Goal: Transaction & Acquisition: Purchase product/service

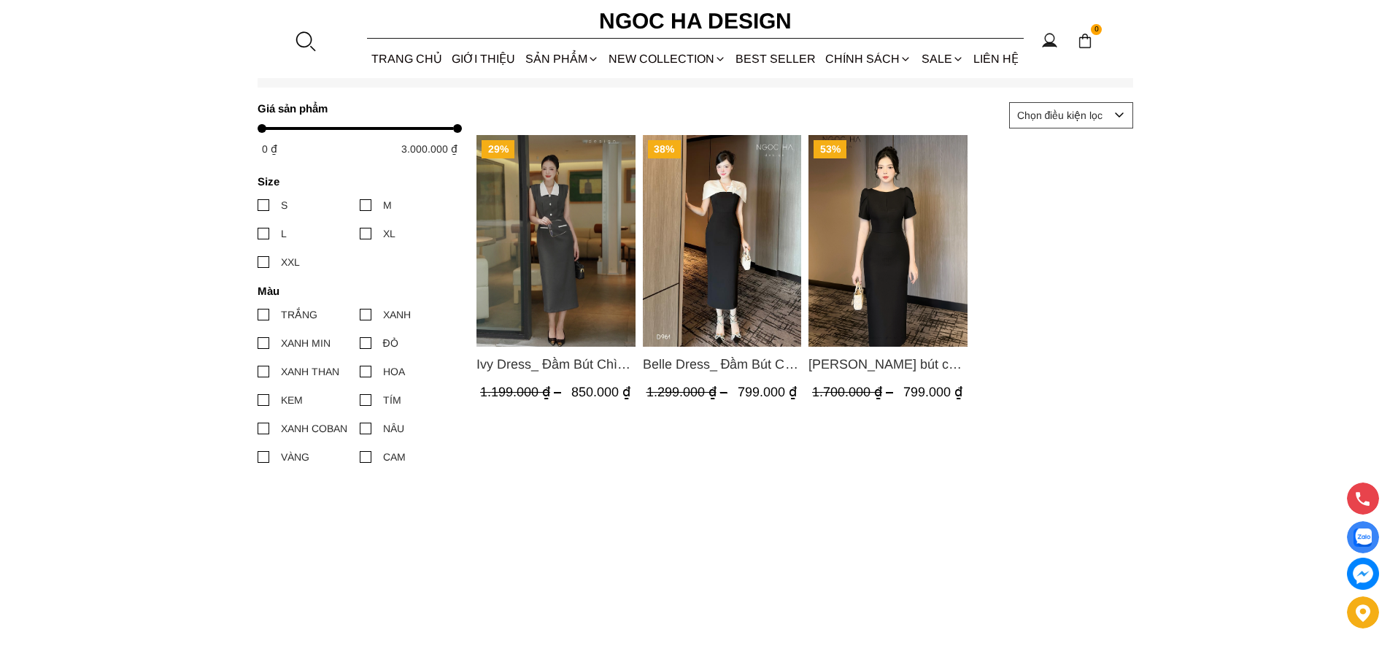
scroll to position [177, 0]
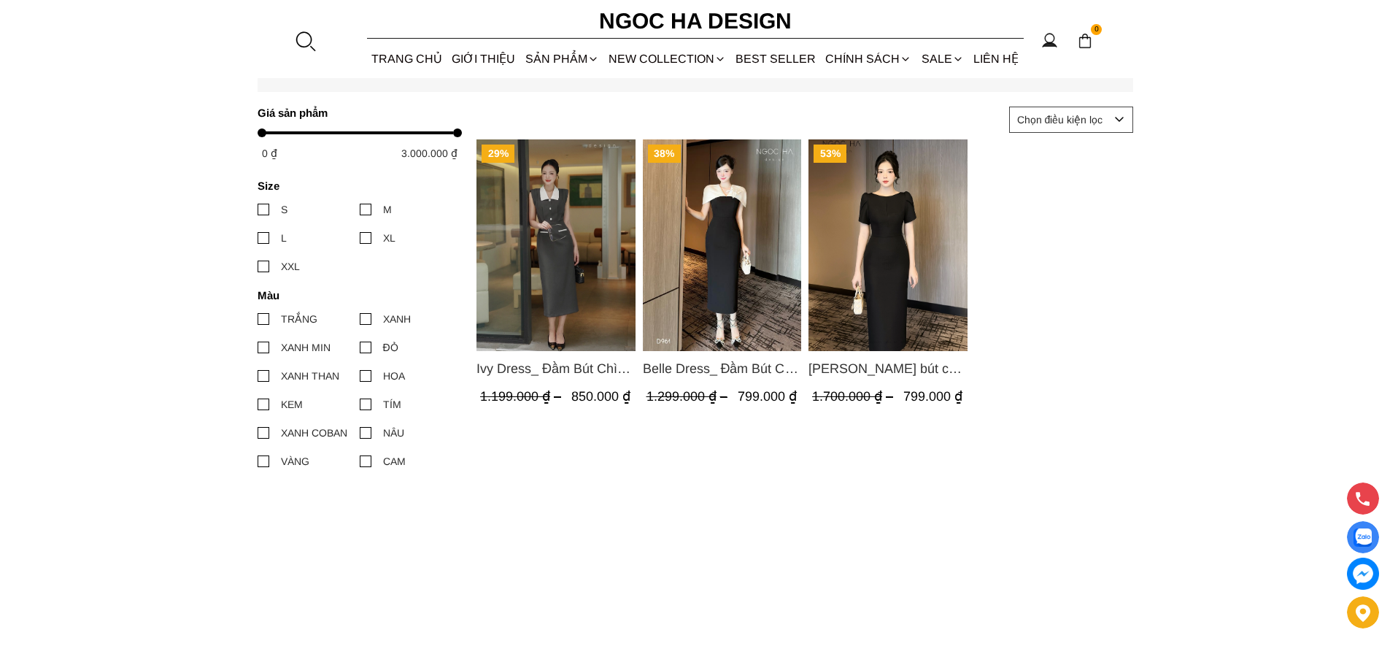
click at [570, 263] on img "Product image - Ivy Dress_ Đầm Bút Chì Vai Chờm Màu Ghi Mix Cổ Trắng D1005" at bounding box center [555, 245] width 159 height 212
